Goal: Information Seeking & Learning: Learn about a topic

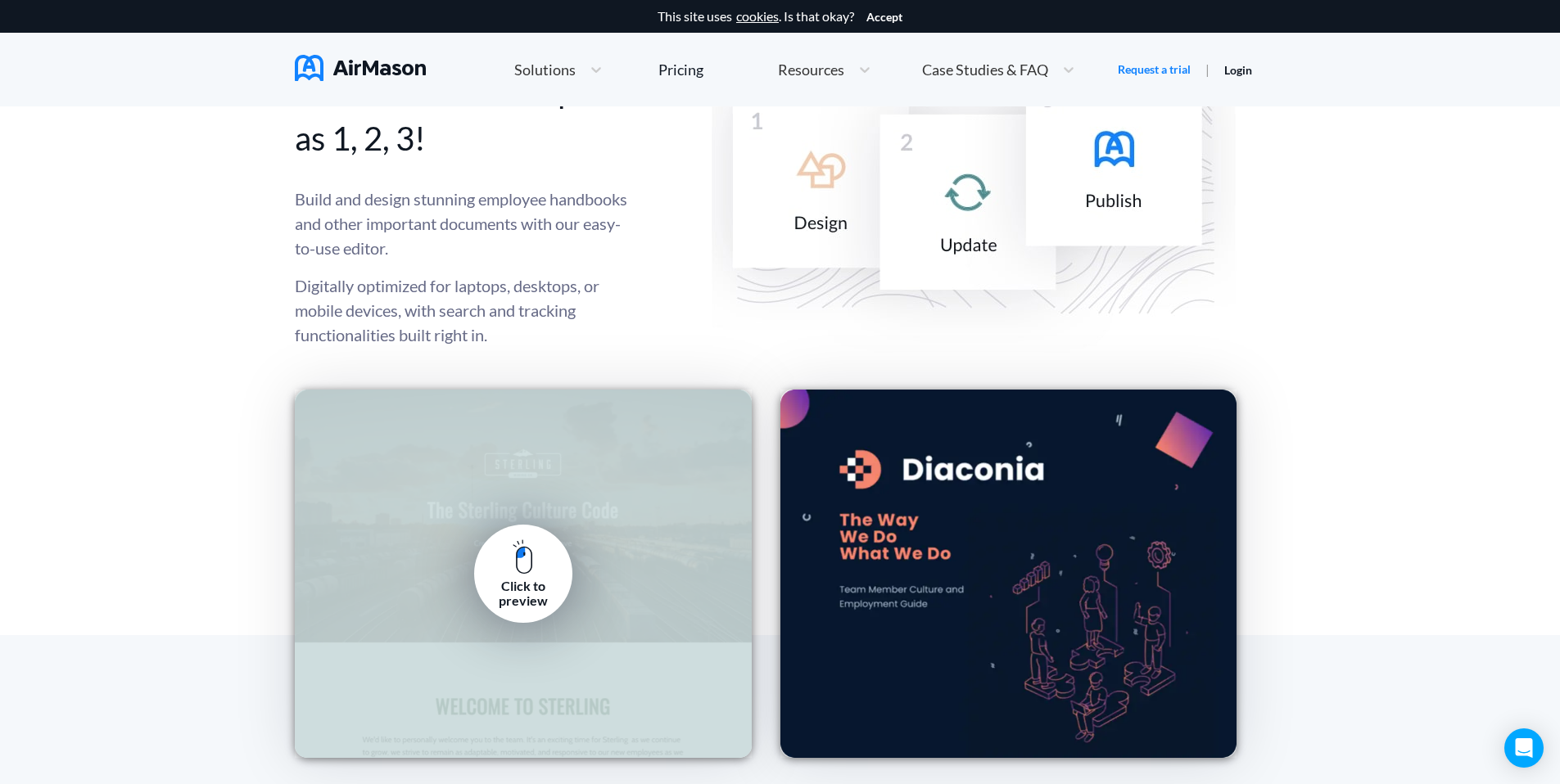
scroll to position [2086, 0]
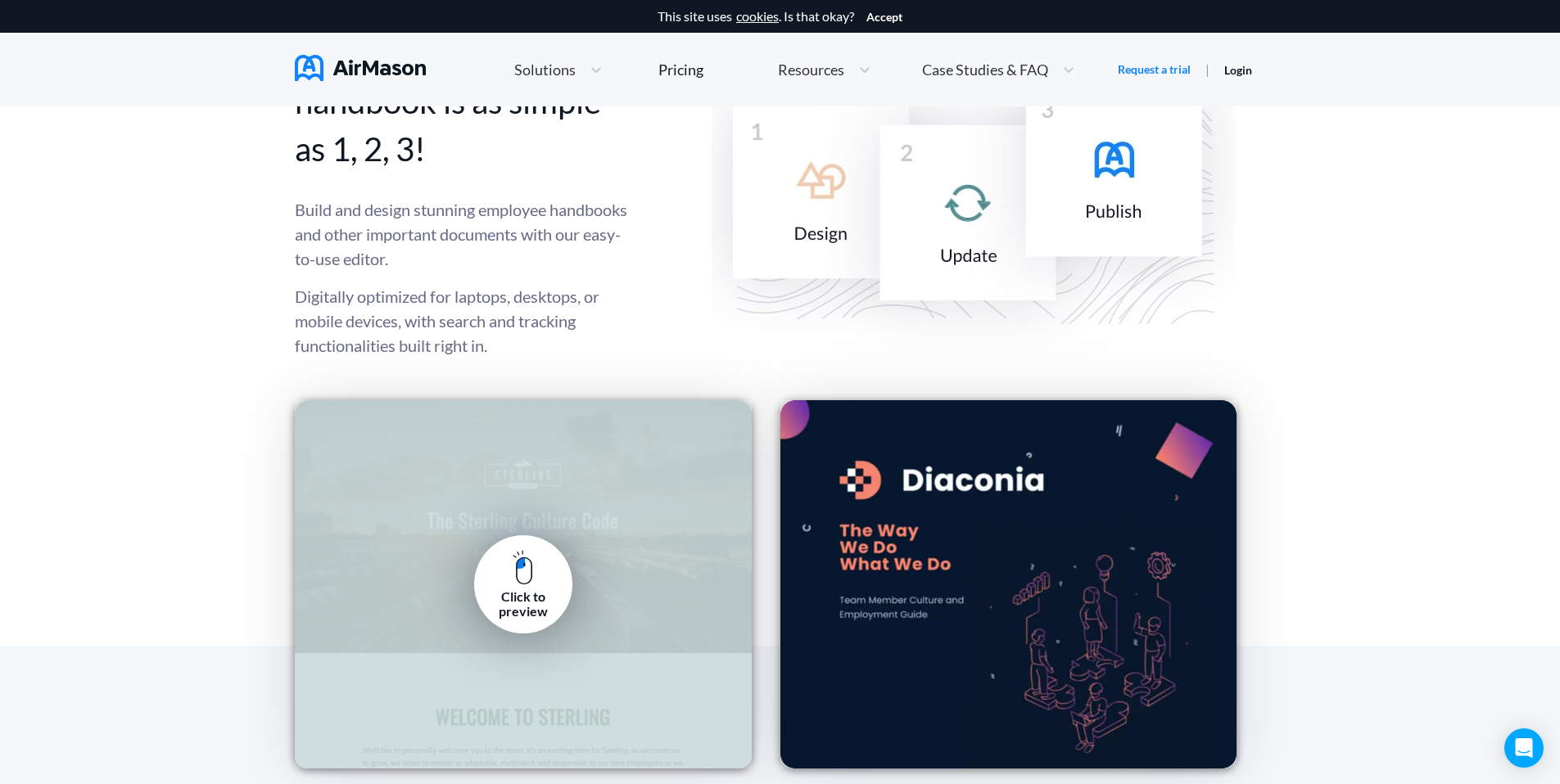
click at [496, 559] on link "Click to preview" at bounding box center [522, 584] width 98 height 98
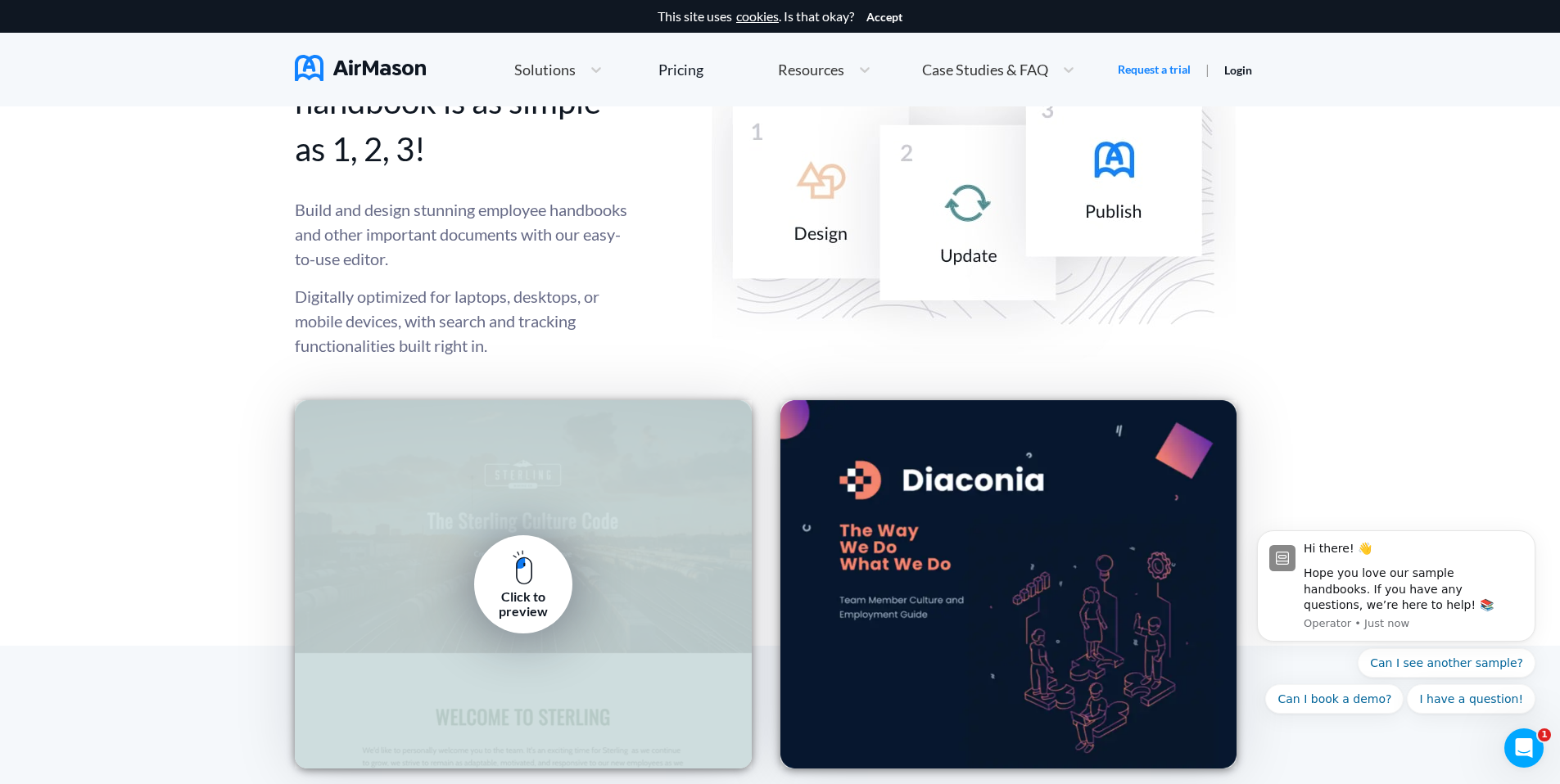
scroll to position [0, 0]
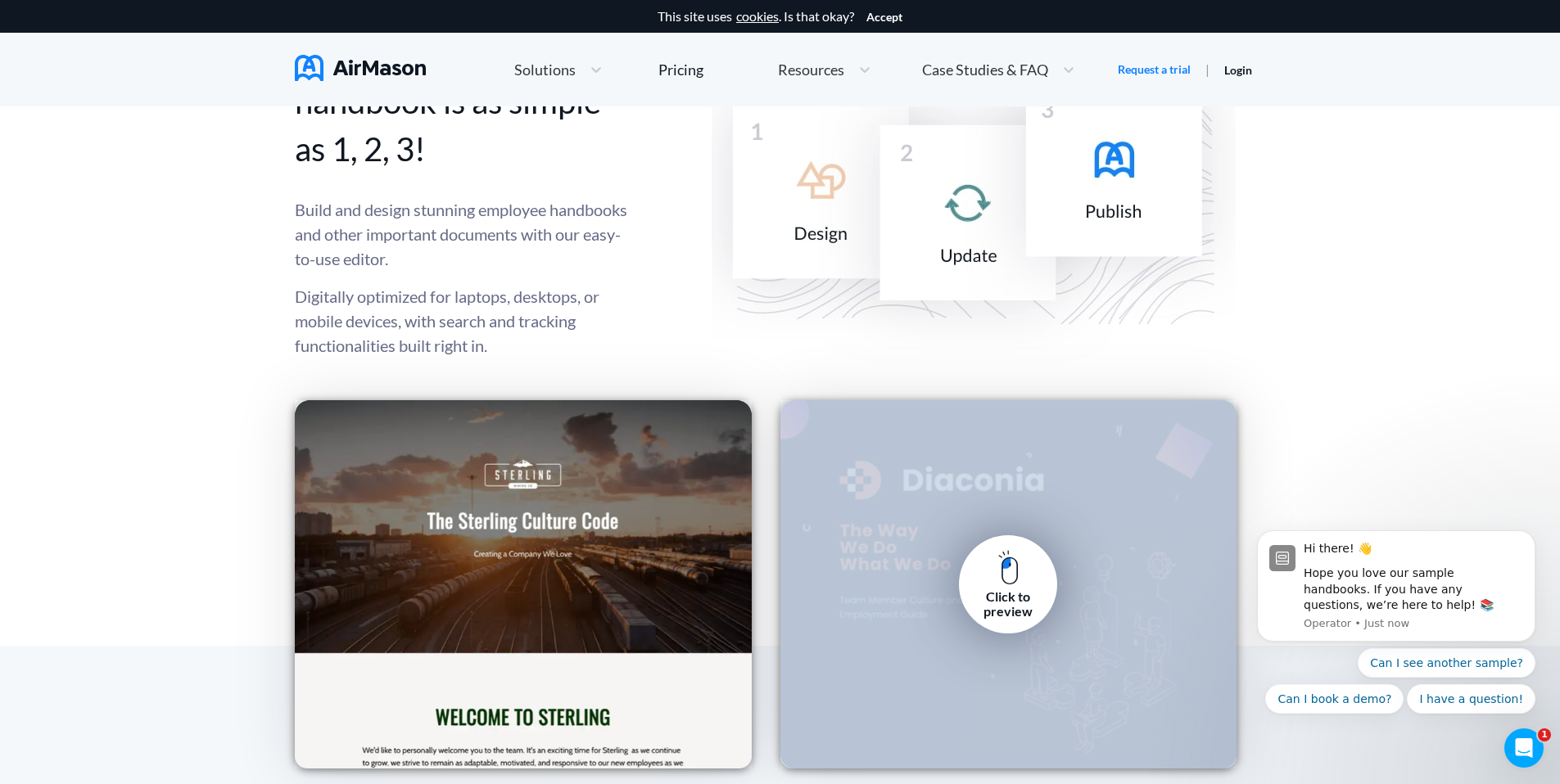
click at [1016, 617] on div "Click to preview" at bounding box center [1008, 604] width 74 height 30
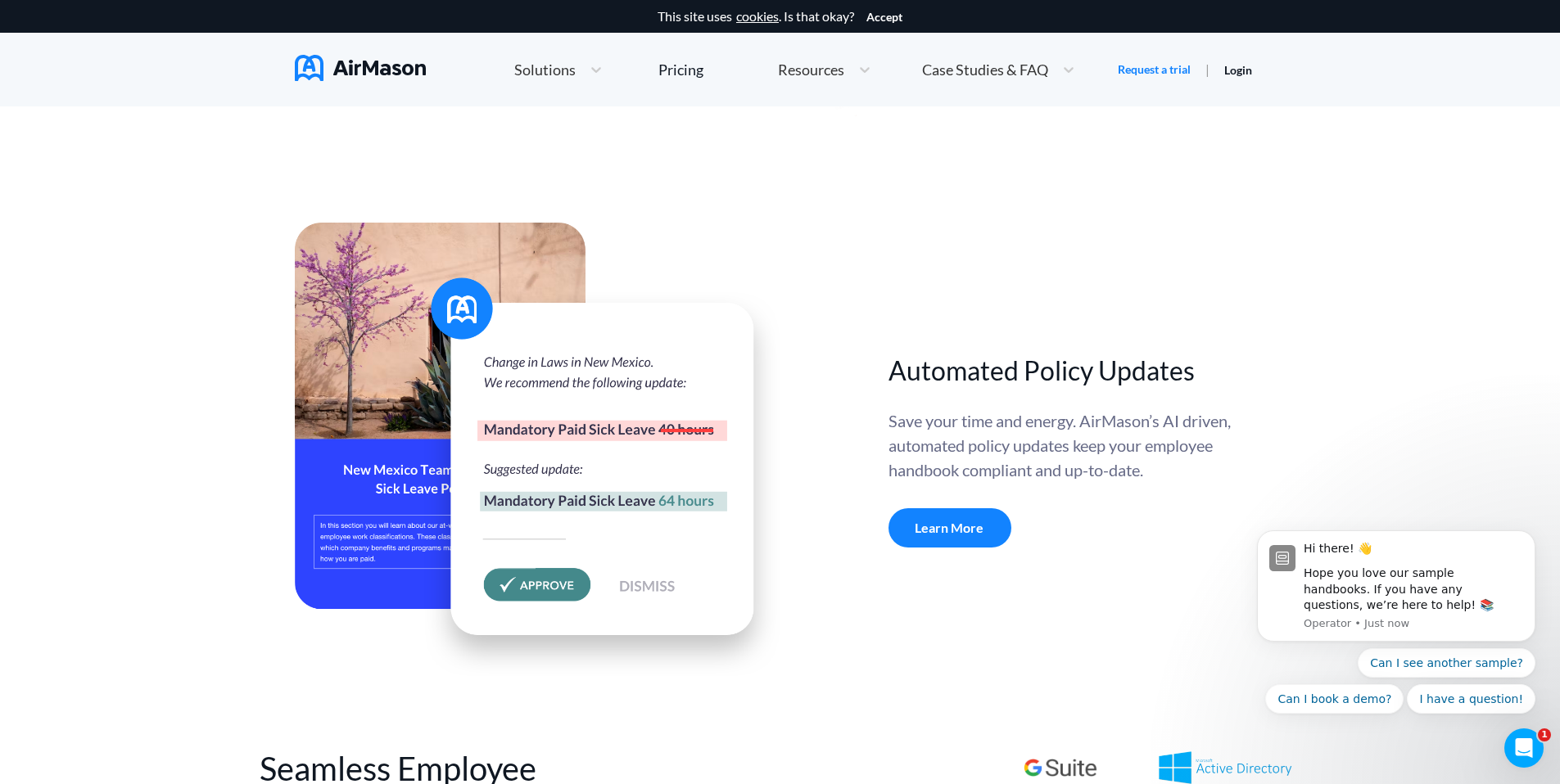
scroll to position [5481, 0]
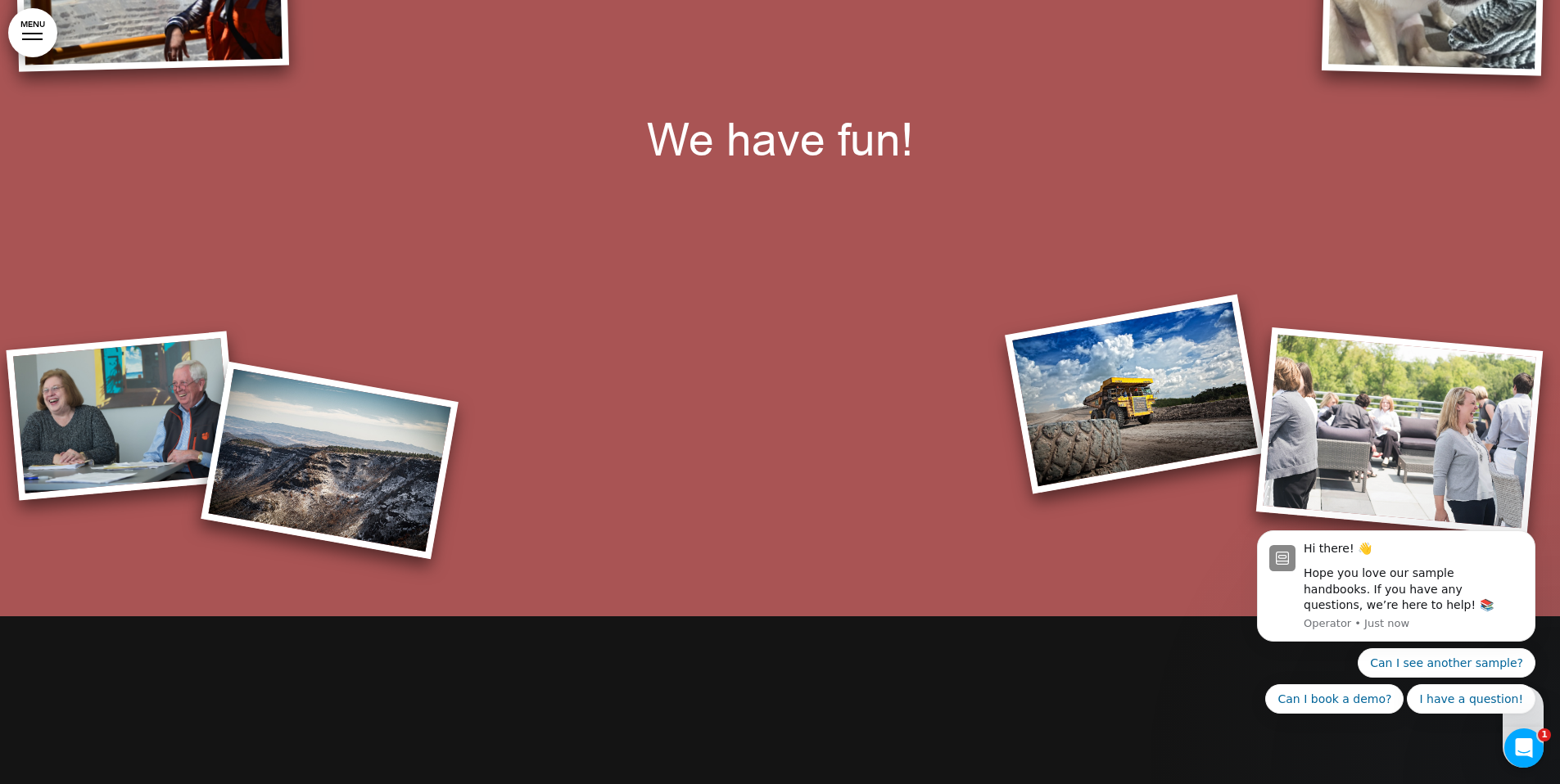
scroll to position [7024, 0]
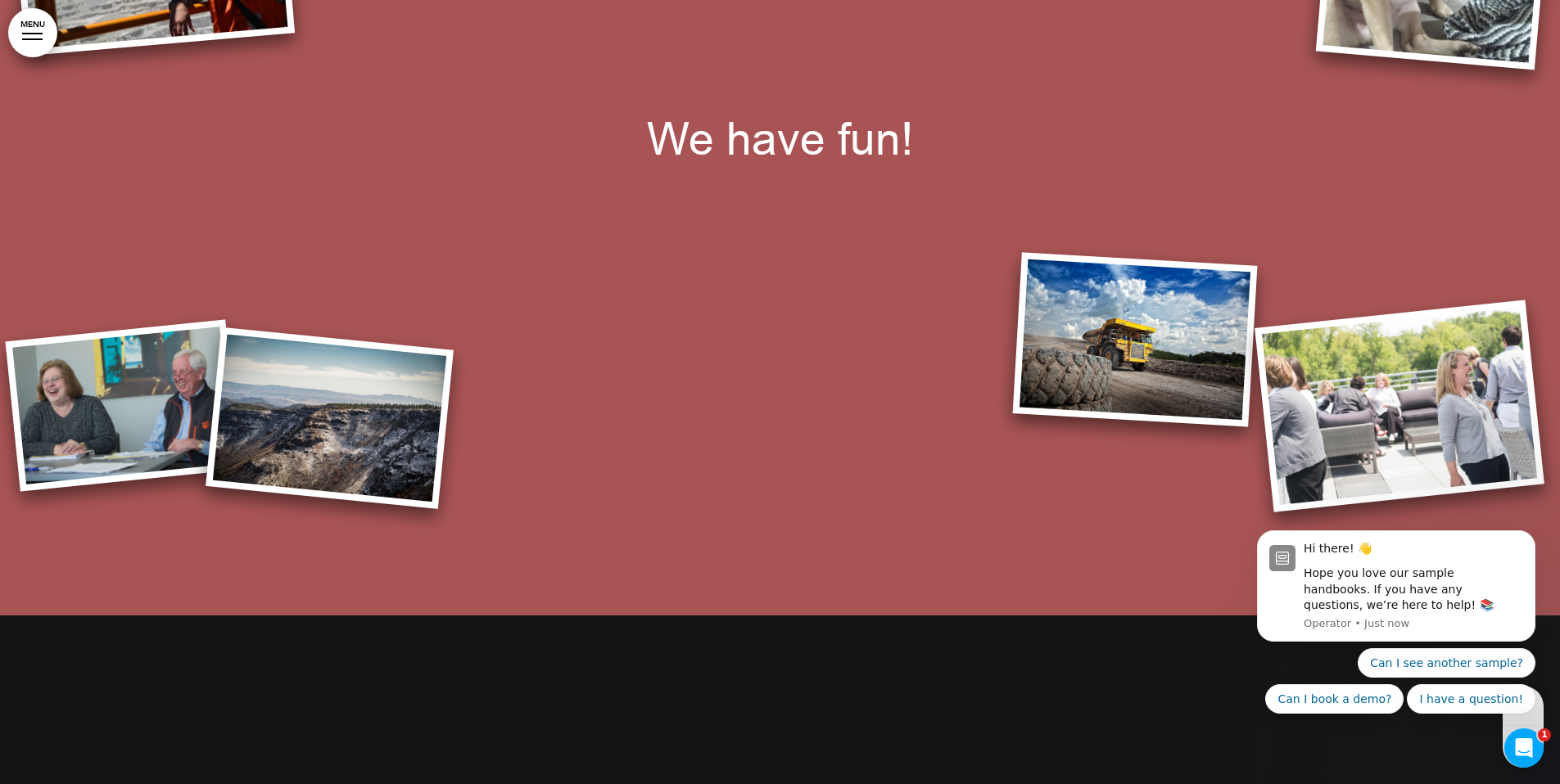
click at [1112, 372] on img at bounding box center [1135, 340] width 244 height 175
drag, startPoint x: 1234, startPoint y: 357, endPoint x: 1333, endPoint y: 375, distance: 100.6
click at [1235, 357] on img at bounding box center [1134, 339] width 244 height 175
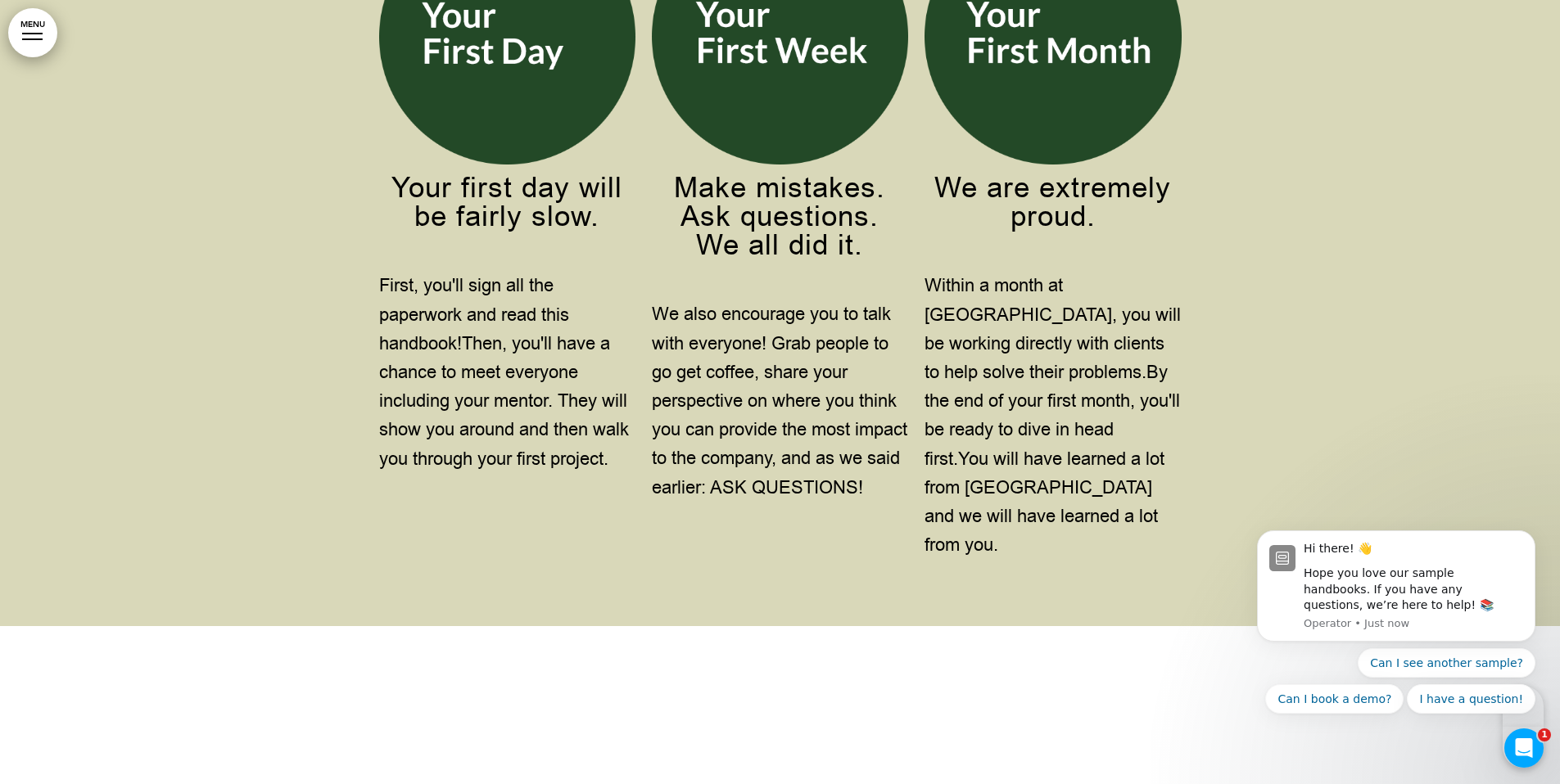
scroll to position [8424, 0]
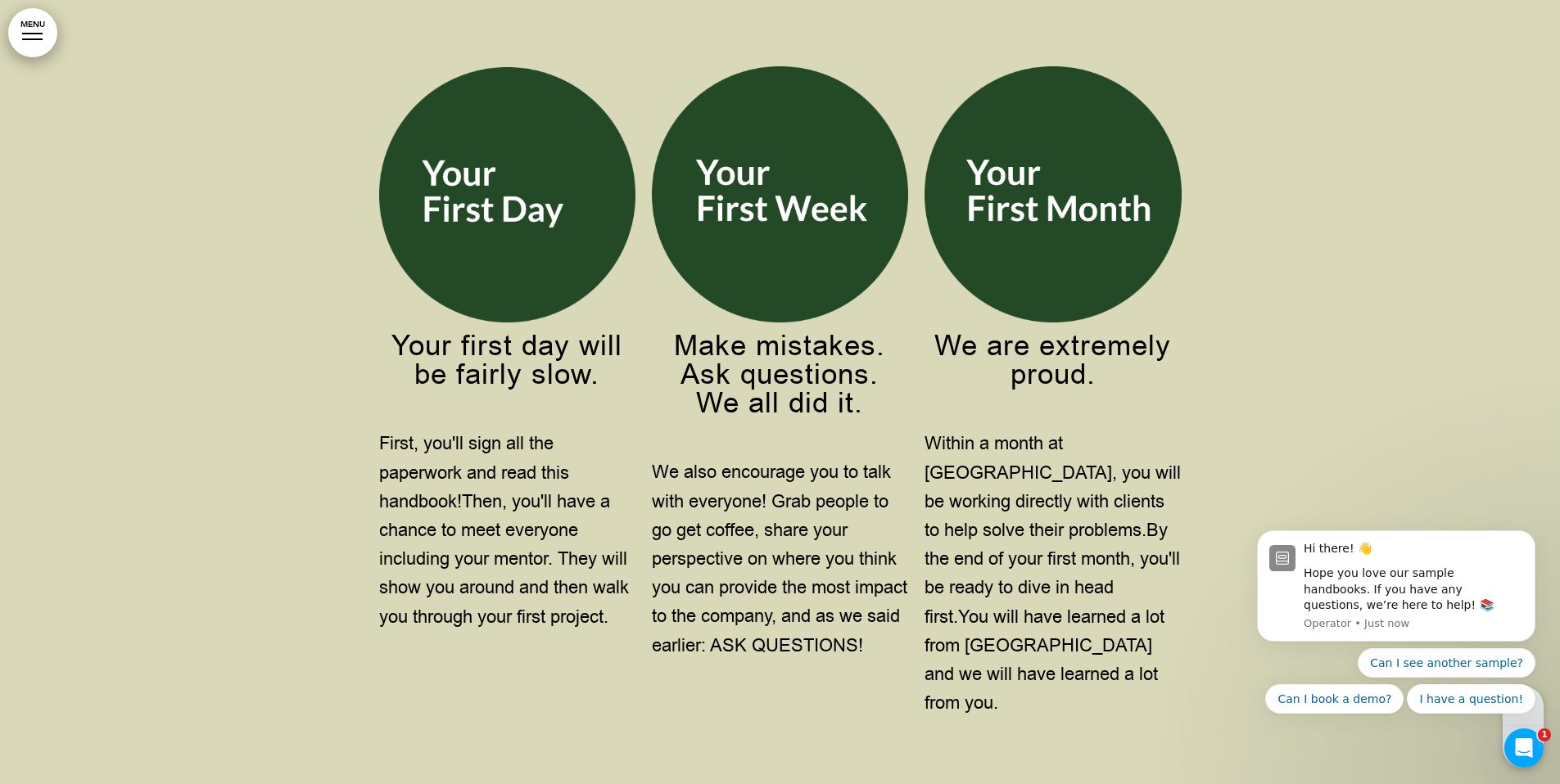
click at [471, 170] on img at bounding box center [507, 195] width 256 height 256
click at [696, 196] on img at bounding box center [780, 194] width 256 height 256
click at [1022, 195] on img at bounding box center [1053, 194] width 256 height 256
click at [557, 538] on span "Then, you'll have a chance to meet everyone including your mentor. They will sh…" at bounding box center [504, 559] width 250 height 140
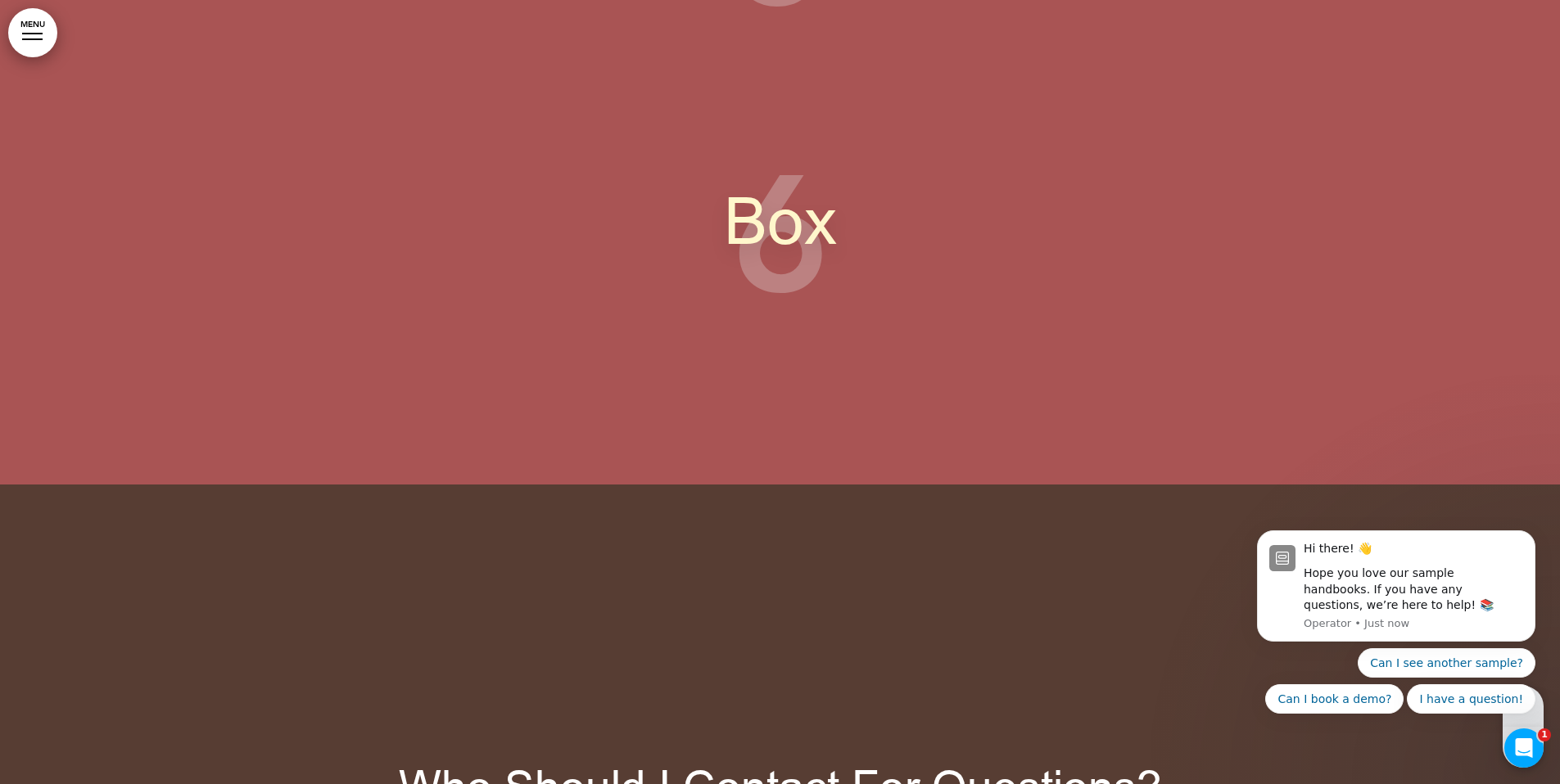
scroll to position [11548, 0]
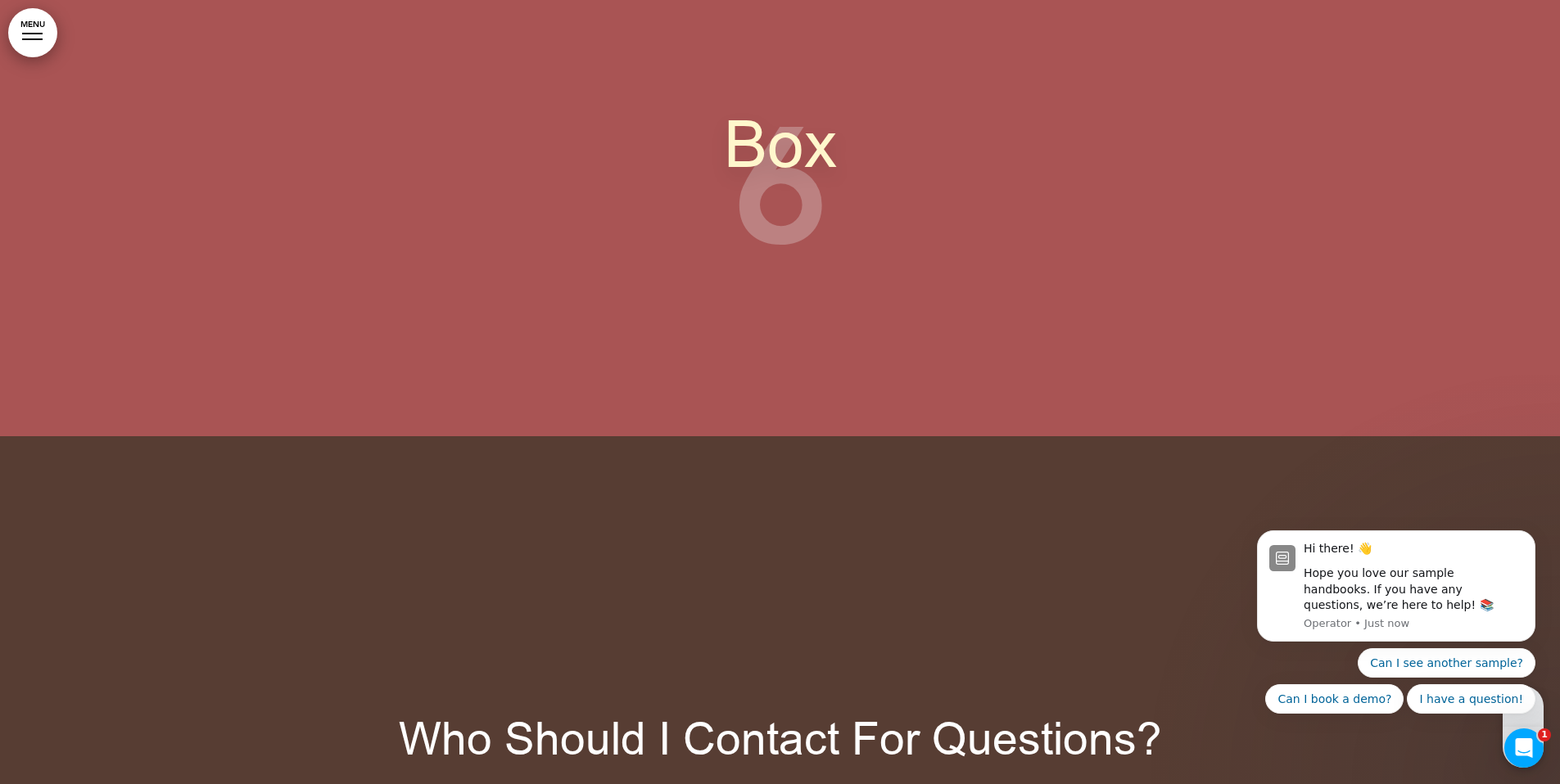
click at [779, 164] on span "Box" at bounding box center [780, 146] width 113 height 88
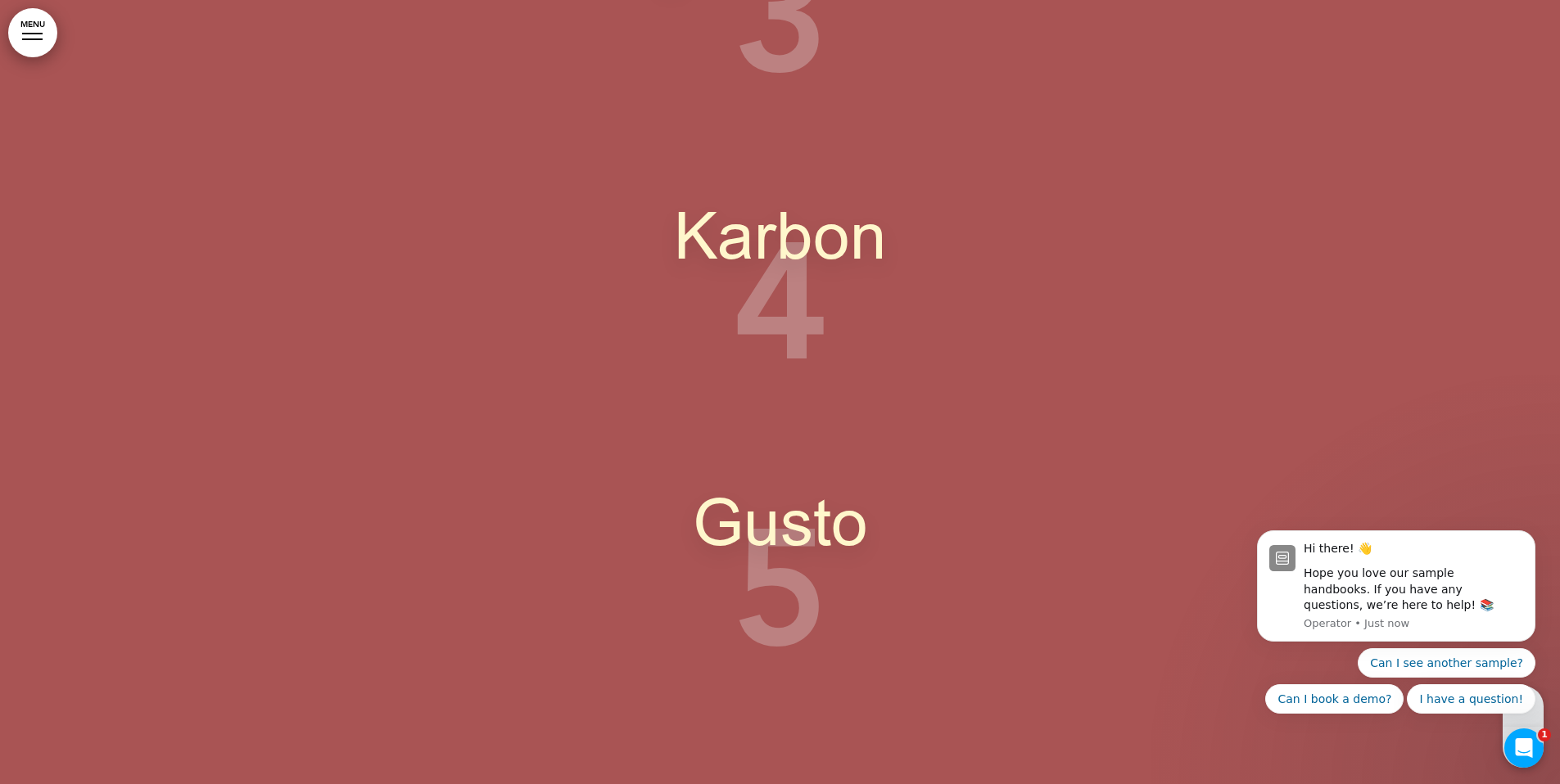
scroll to position [10699, 0]
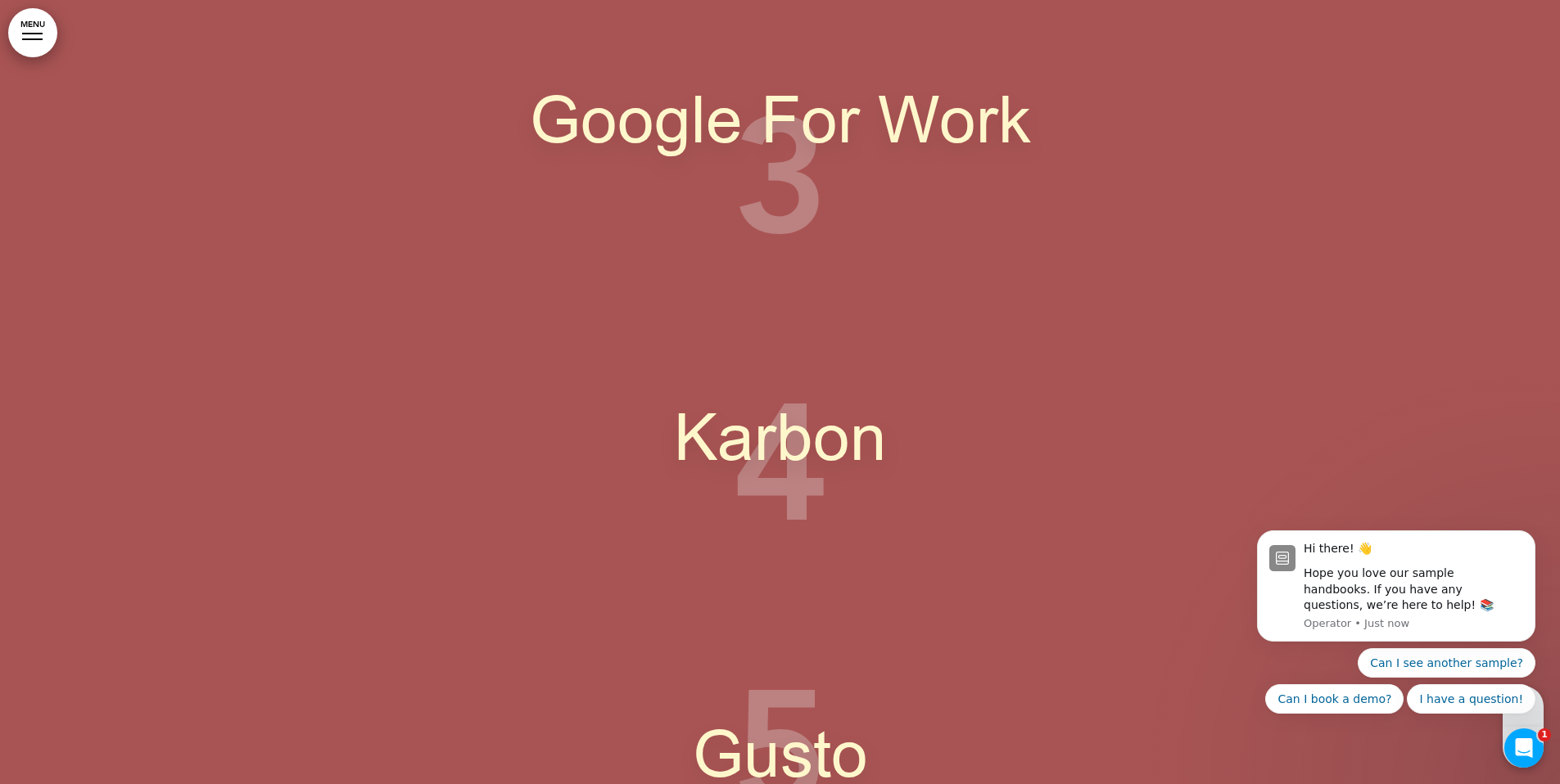
click at [789, 141] on span "Google For Work" at bounding box center [780, 121] width 501 height 88
click at [804, 134] on span "Google For Work" at bounding box center [780, 121] width 501 height 88
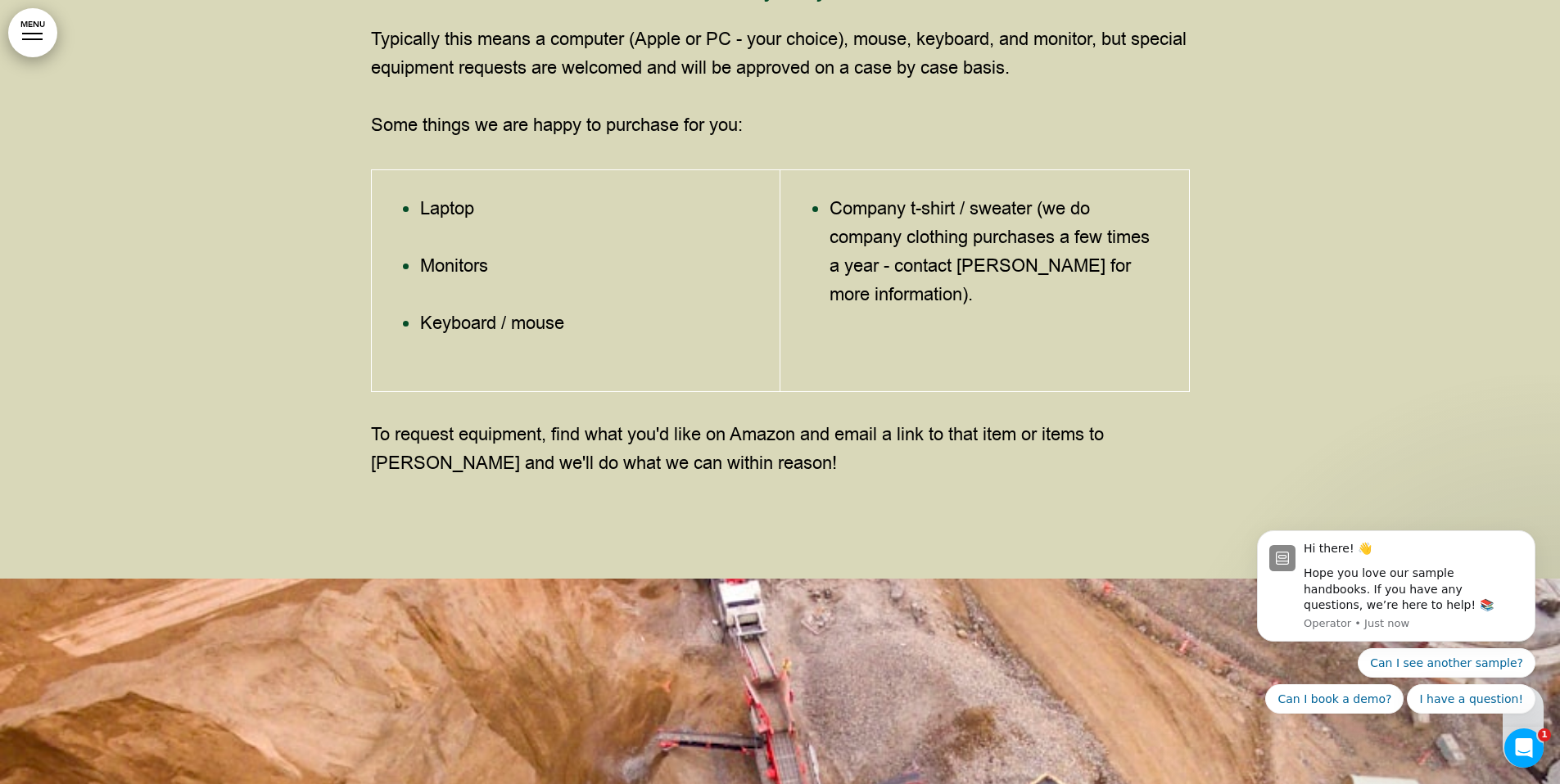
scroll to position [26518, 0]
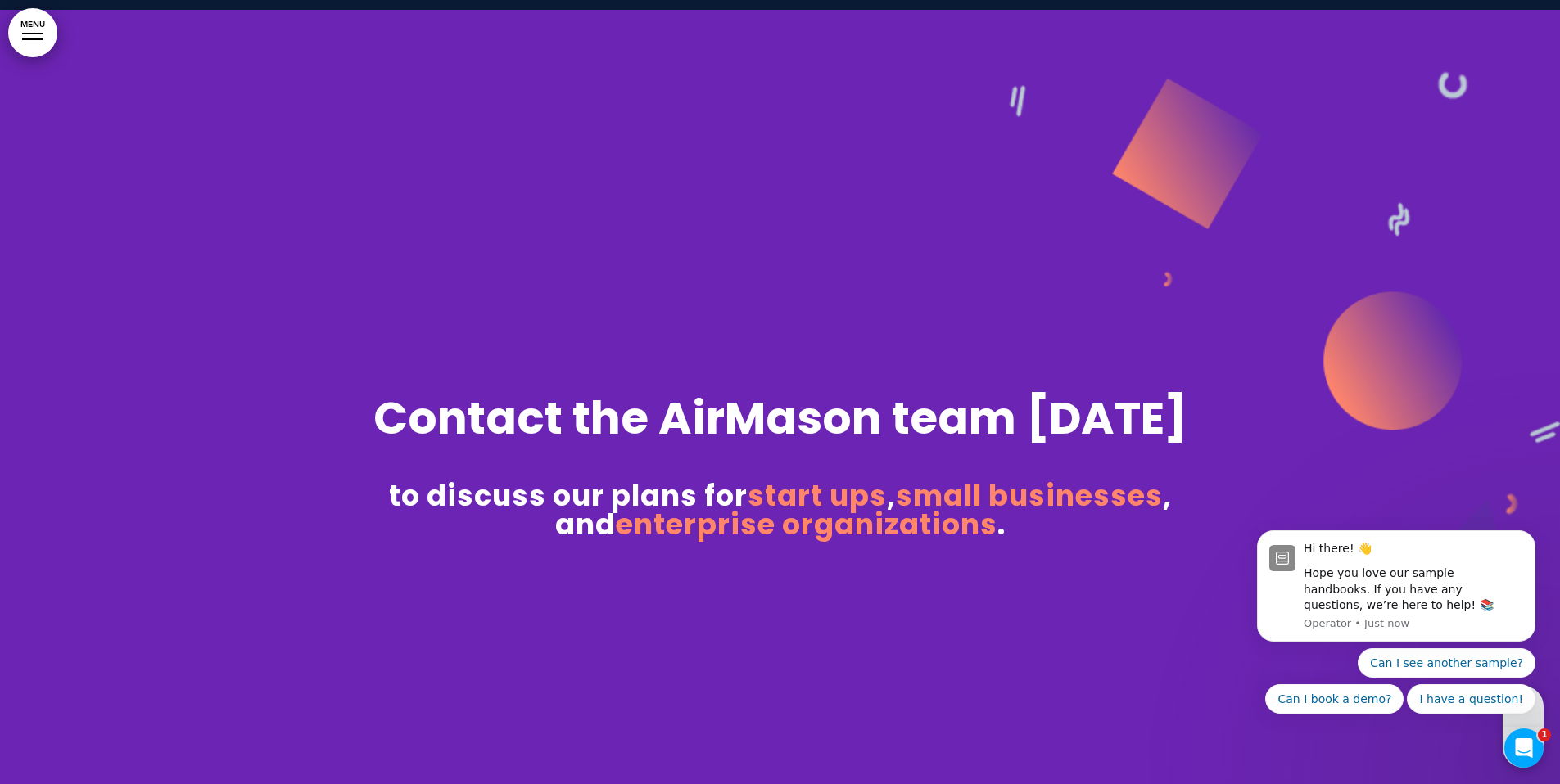
scroll to position [11294, 0]
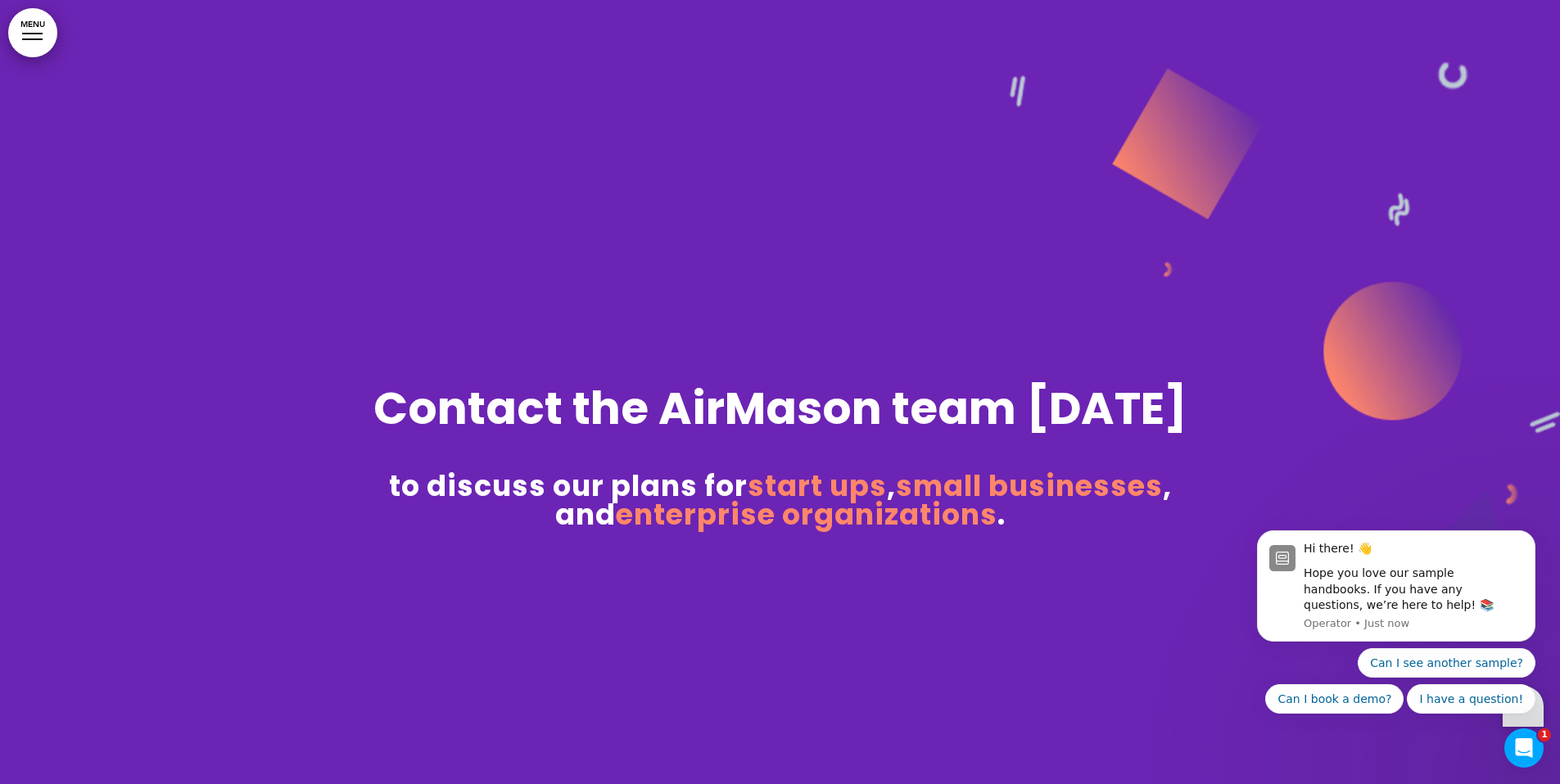
click at [666, 467] on font "to discuss our plans for start ups , small businesses , and enterprise organiza…" at bounding box center [780, 500] width 783 height 69
click at [786, 539] on div "Contact the AirMason team [DATE] to discuss our plans for start ups , small bus…" at bounding box center [780, 392] width 819 height 479
drag, startPoint x: 798, startPoint y: 519, endPoint x: 882, endPoint y: 448, distance: 110.0
click at [801, 511] on span "enterprise organizations" at bounding box center [806, 513] width 381 height 40
